Goal: Find specific page/section: Find specific page/section

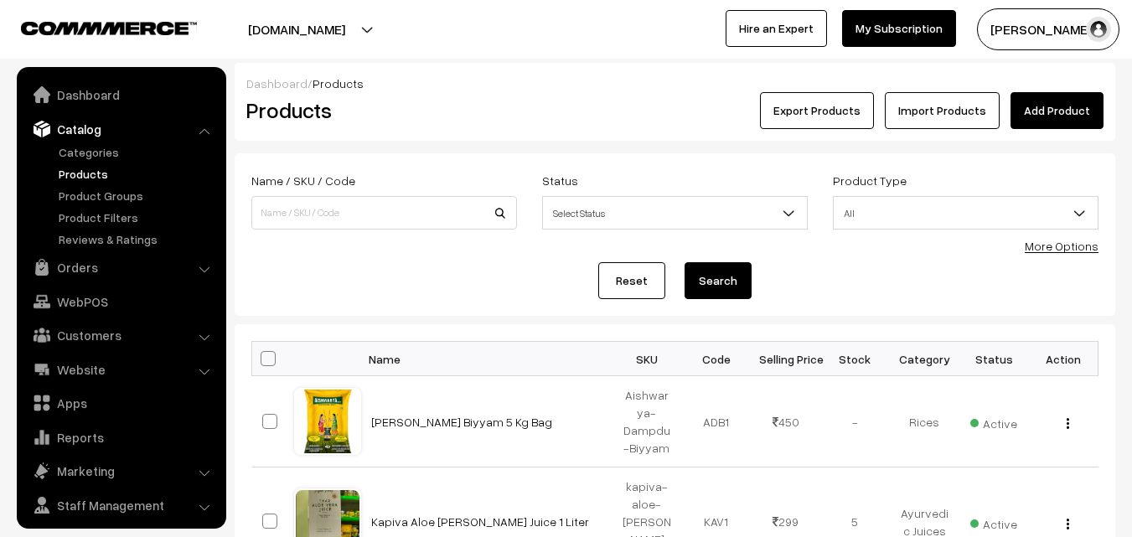
scroll to position [42, 0]
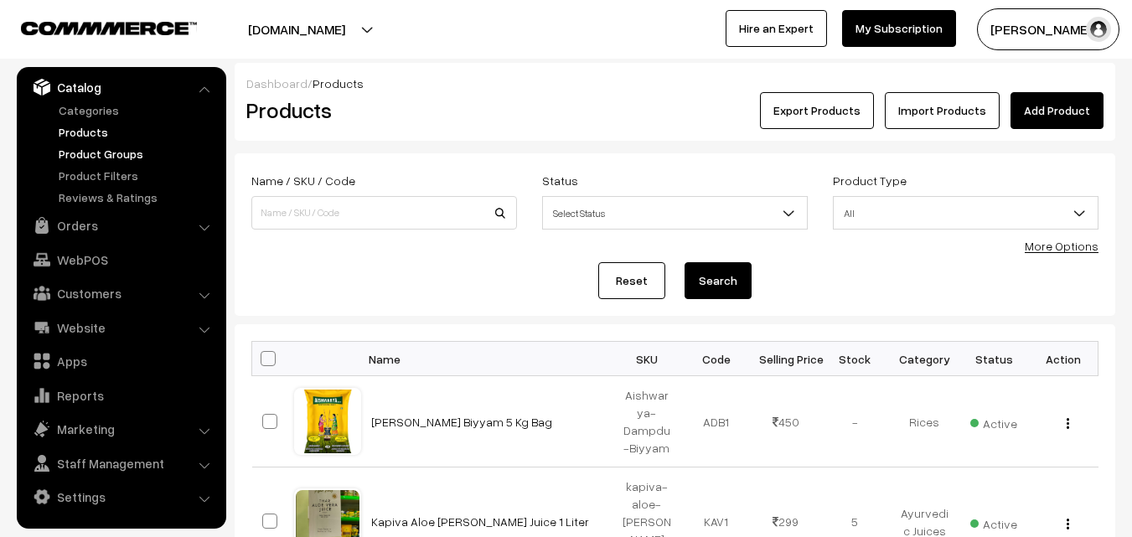
click at [67, 158] on link "Product Groups" at bounding box center [137, 154] width 166 height 18
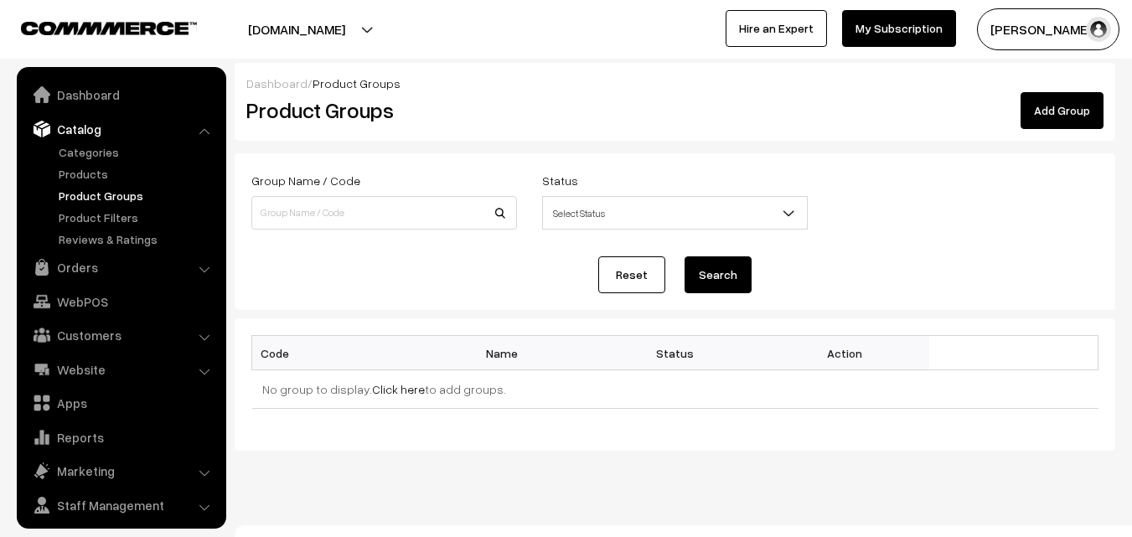
scroll to position [42, 0]
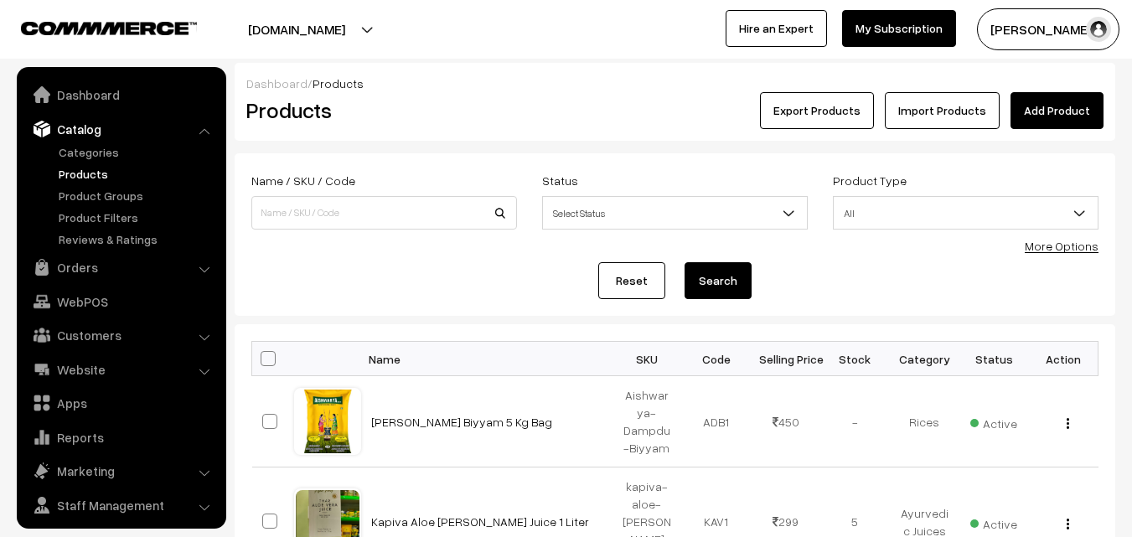
scroll to position [42, 0]
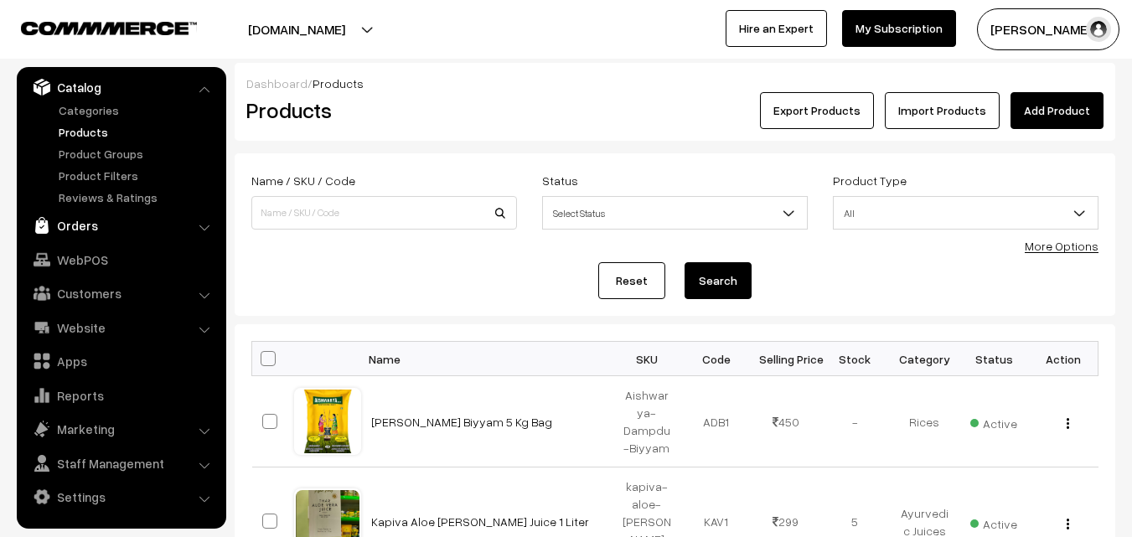
click at [103, 229] on link "Orders" at bounding box center [120, 225] width 199 height 30
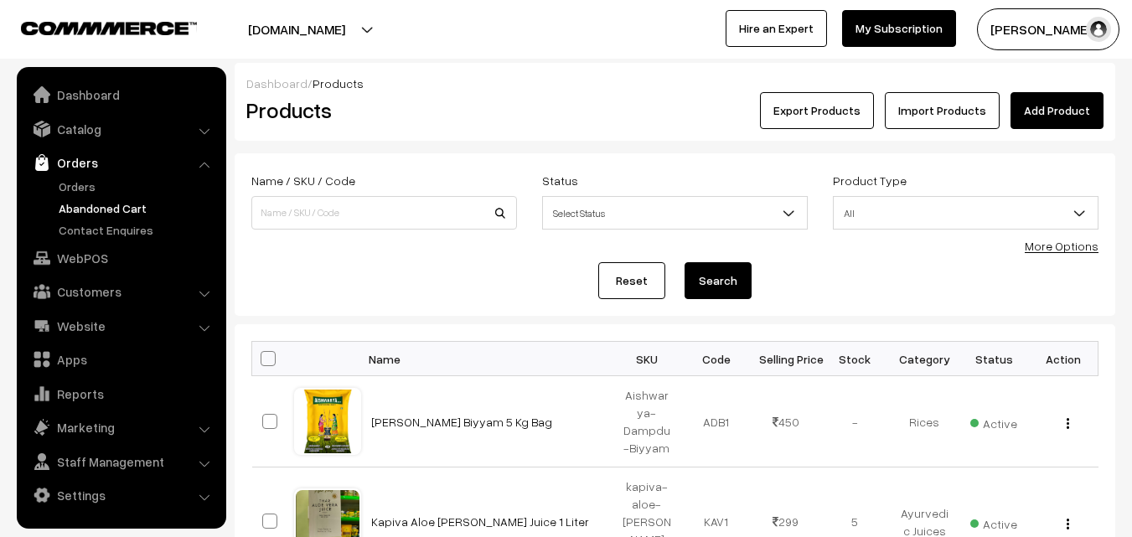
click at [97, 203] on link "Abandoned Cart" at bounding box center [137, 208] width 166 height 18
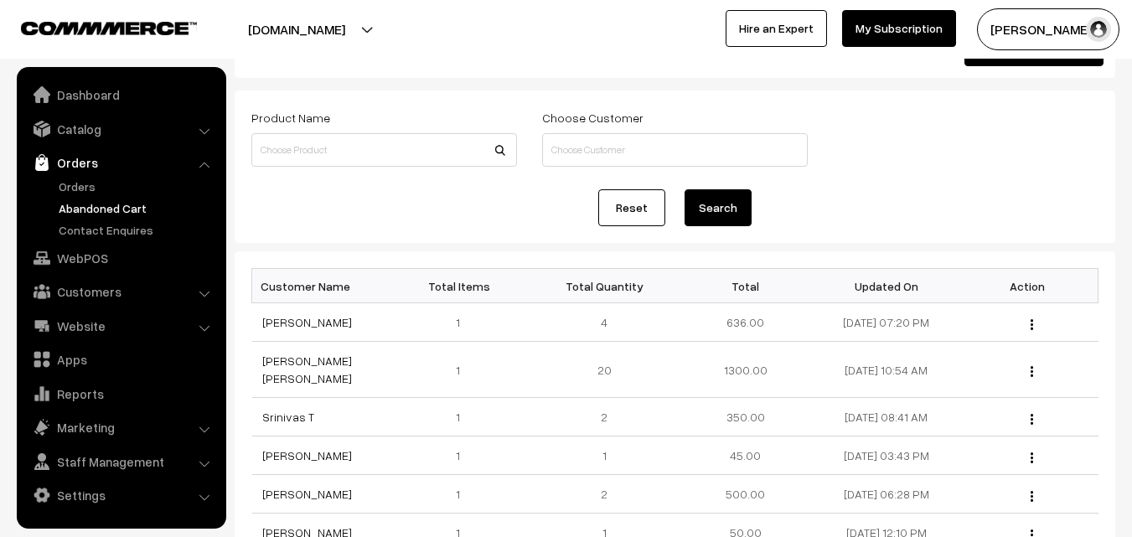
scroll to position [84, 0]
